Goal: Navigation & Orientation: Find specific page/section

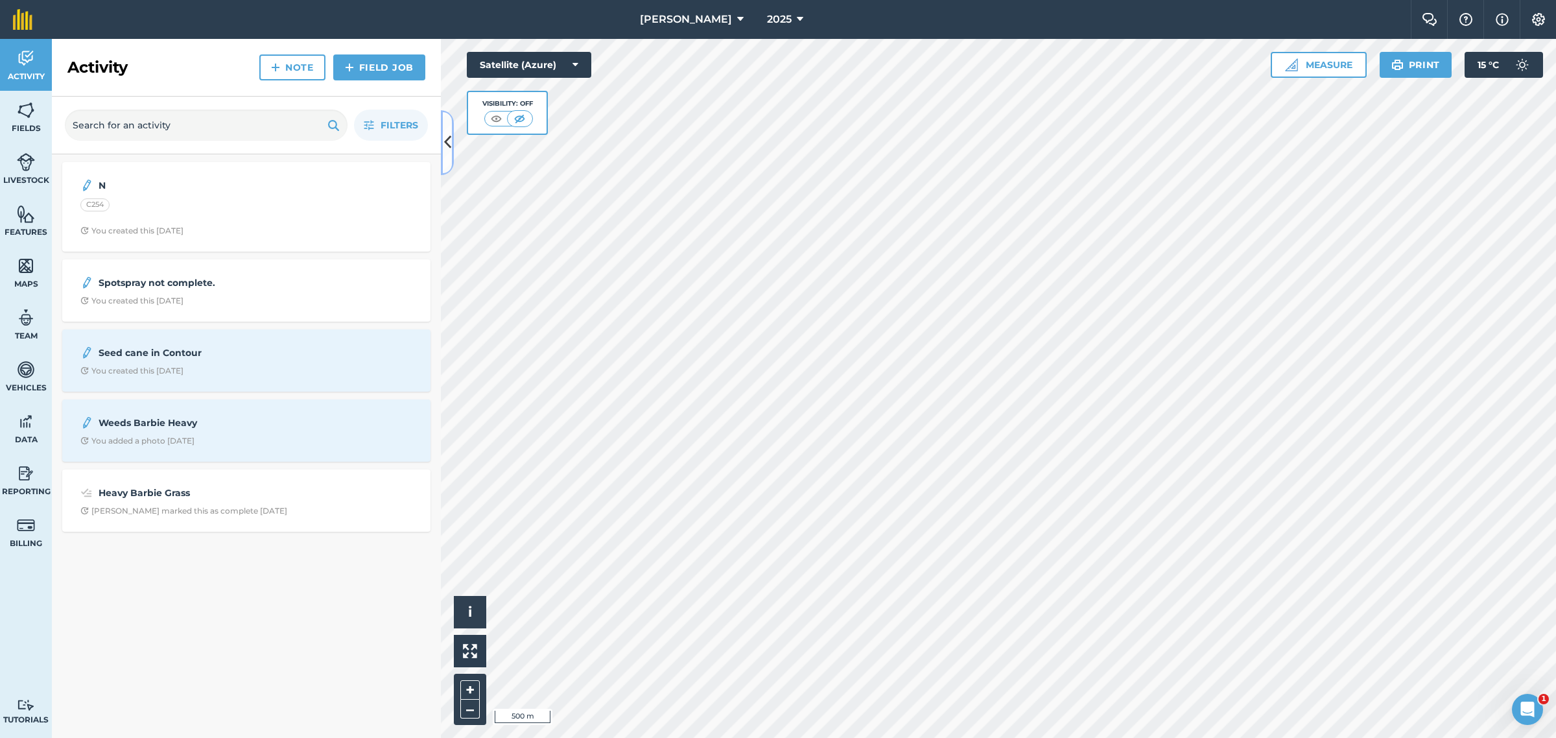
click at [448, 141] on icon at bounding box center [447, 142] width 7 height 23
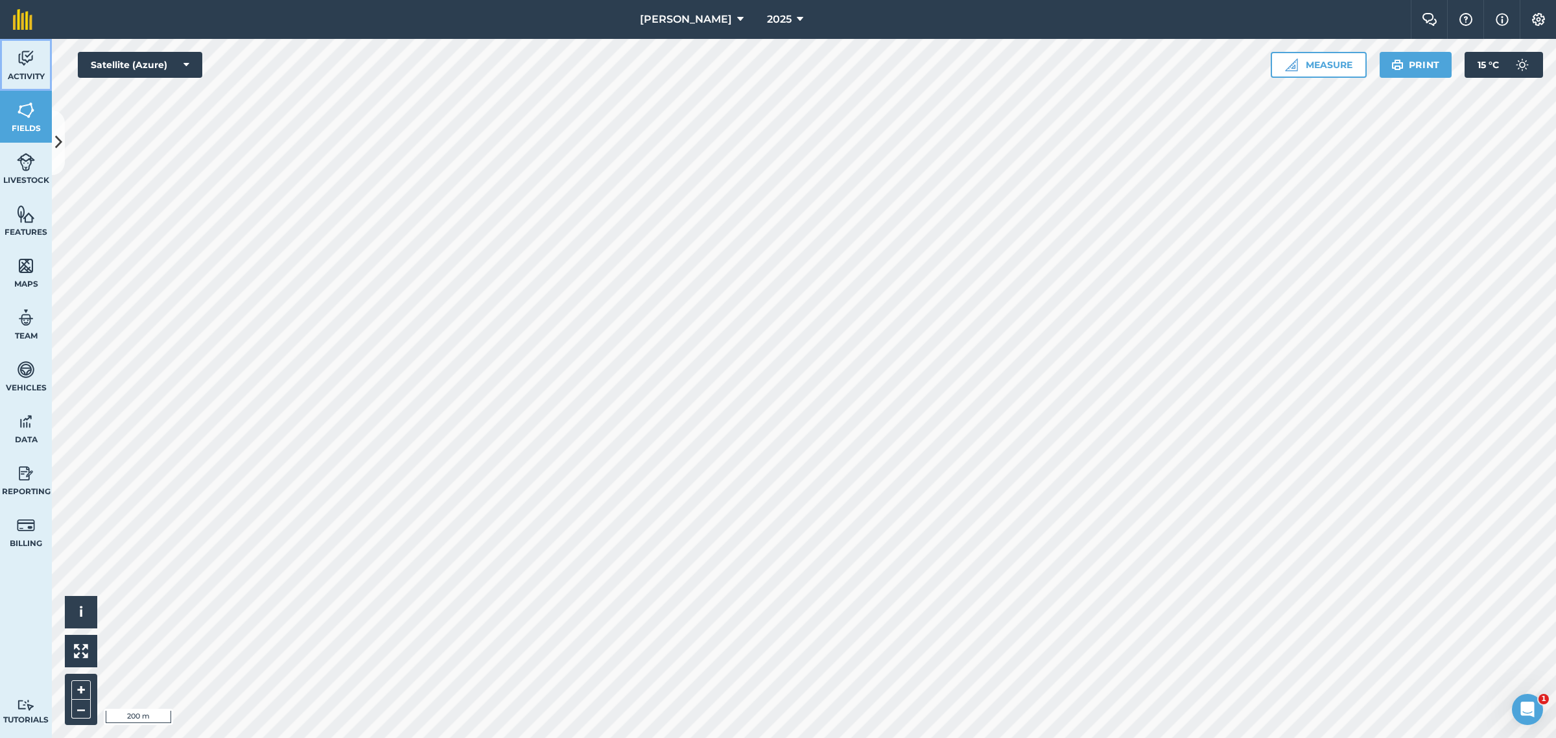
click at [18, 75] on span "Activity" at bounding box center [26, 76] width 52 height 10
click at [23, 112] on img at bounding box center [26, 110] width 18 height 19
